Goal: Transaction & Acquisition: Download file/media

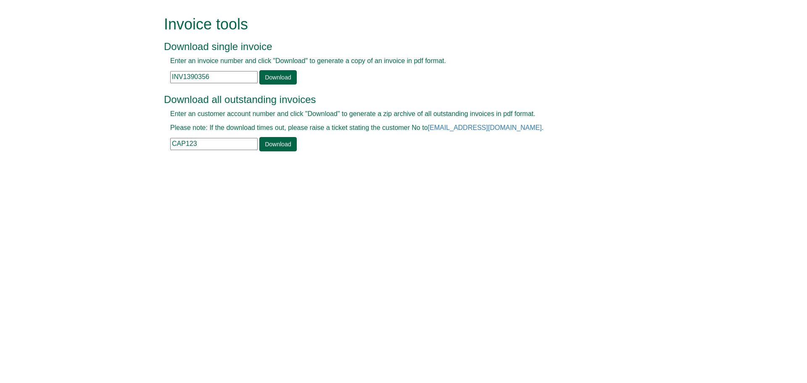
drag, startPoint x: 218, startPoint y: 78, endPoint x: 157, endPoint y: 84, distance: 61.7
click at [157, 84] on form "Invoice tools Download single invoice Enter an invoice number and click "Downlo…" at bounding box center [403, 84] width 807 height 169
click at [176, 78] on input "text" at bounding box center [213, 77] width 87 height 12
click at [205, 76] on input "text" at bounding box center [213, 77] width 87 height 12
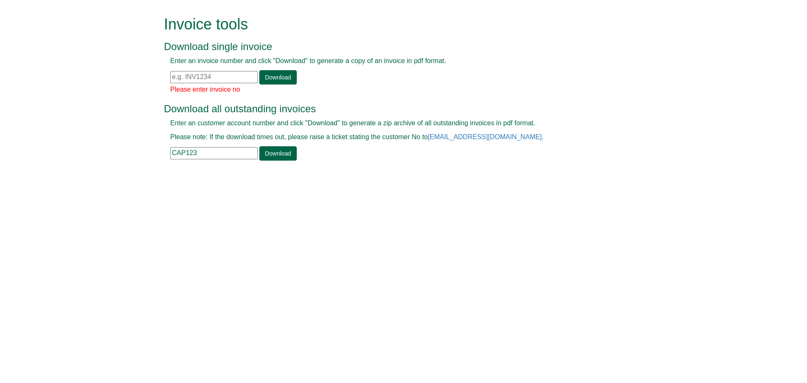
click at [171, 76] on input "text" at bounding box center [213, 77] width 87 height 12
paste input "INV1235760"
type input "INV1235760"
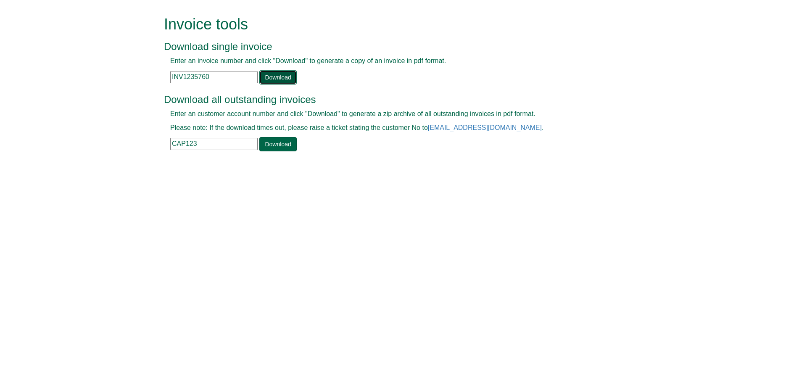
click at [264, 76] on link "Download" at bounding box center [277, 77] width 37 height 14
drag, startPoint x: 211, startPoint y: 79, endPoint x: 169, endPoint y: 76, distance: 42.1
click at [169, 76] on div "Enter an invoice number and click "Download" to generate a copy of an invoice i…" at bounding box center [394, 70] width 460 height 28
paste input "INV1387296"
type input "INV1387296"
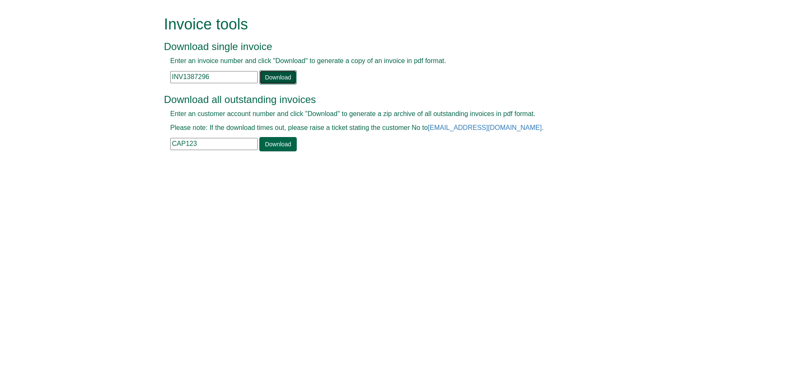
click at [277, 77] on link "Download" at bounding box center [277, 77] width 37 height 14
drag, startPoint x: 215, startPoint y: 73, endPoint x: 163, endPoint y: 70, distance: 51.3
click at [163, 70] on div "Invoice tools Download single invoice Enter an invoice number and click "Downlo…" at bounding box center [404, 84] width 492 height 169
paste input "INV1301166"
type input "INV1301166"
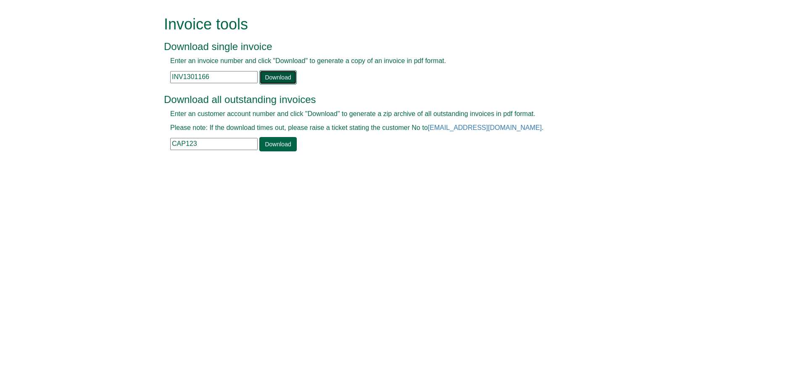
click at [267, 77] on link "Download" at bounding box center [277, 77] width 37 height 14
drag, startPoint x: 217, startPoint y: 78, endPoint x: 162, endPoint y: 81, distance: 55.1
click at [162, 81] on div "Invoice tools Download single invoice Enter an invoice number and click "Downlo…" at bounding box center [404, 84] width 492 height 169
paste input "INV1301166"
type input "INV1301166"
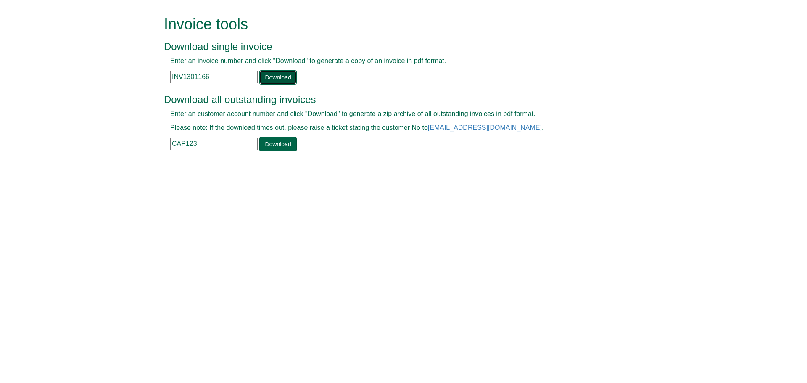
click at [283, 79] on link "Download" at bounding box center [277, 77] width 37 height 14
